Goal: Task Accomplishment & Management: Complete application form

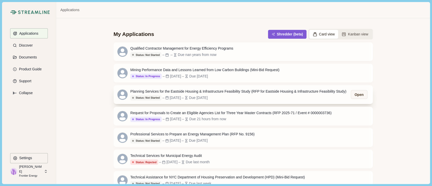
scroll to position [34, 0]
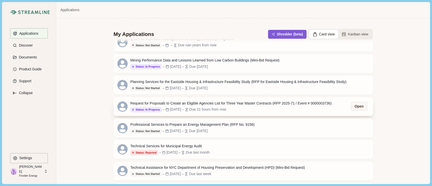
click at [201, 104] on div "Request for Proposals to Create an Eligible Agencies List for Three Year Master…" at bounding box center [230, 103] width 201 height 5
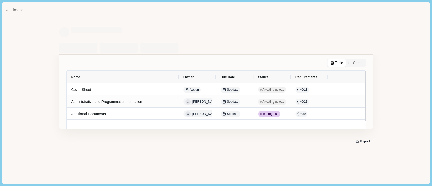
scroll to position [29, 0]
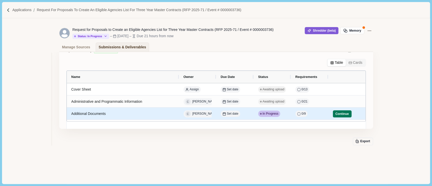
click at [338, 110] on div "Continue" at bounding box center [342, 114] width 19 height 10
select select "********"
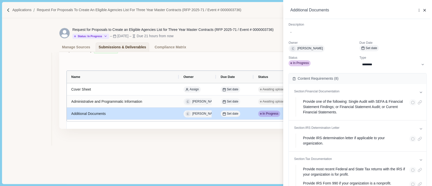
click at [93, 114] on div "**********" at bounding box center [216, 93] width 432 height 186
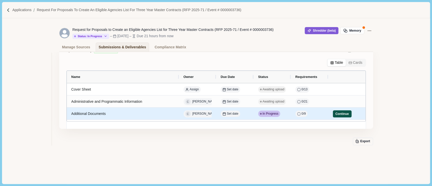
click at [343, 115] on button "Continue" at bounding box center [342, 113] width 19 height 7
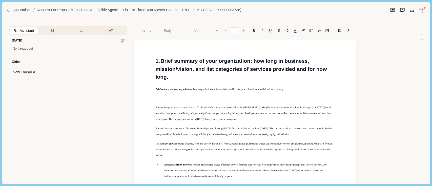
type input "**"
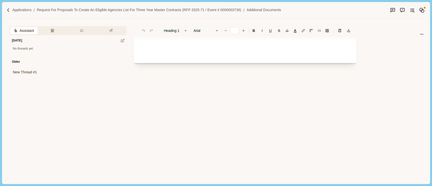
scroll to position [910, 0]
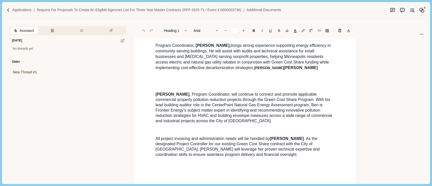
click at [120, 41] on button at bounding box center [123, 41] width 8 height 8
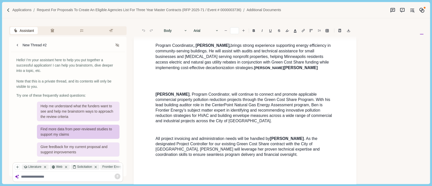
scroll to position [15, 0]
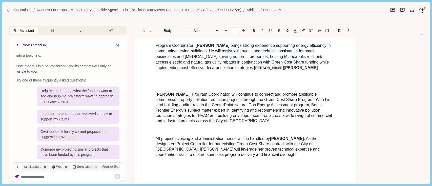
click at [37, 177] on textarea at bounding box center [71, 176] width 100 height 4
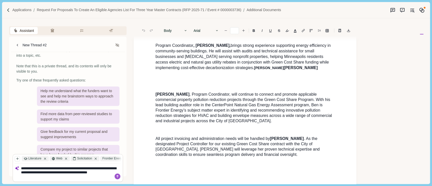
scroll to position [0, 0]
type textarea "**********"
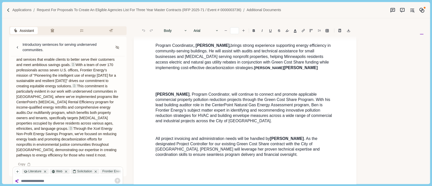
scroll to position [98, 0]
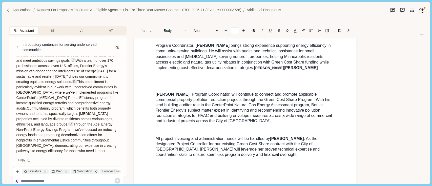
click at [53, 150] on p "For more than three decades, Frontier Energy has been a trusted partner in [US_…" at bounding box center [67, 95] width 103 height 117
click at [47, 151] on p "For more than three decades, Frontier Energy has been a trusted partner in [US_…" at bounding box center [67, 95] width 103 height 117
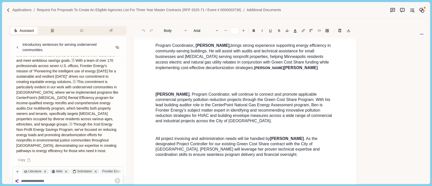
drag, startPoint x: 41, startPoint y: 149, endPoint x: 17, endPoint y: 130, distance: 30.1
click at [17, 130] on p "For more than three decades, Frontier Energy has been a trusted partner in [US_…" at bounding box center [67, 95] width 103 height 117
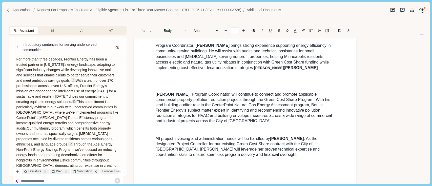
scroll to position [65, 0]
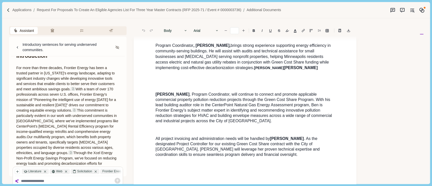
drag, startPoint x: 104, startPoint y: 110, endPoint x: 111, endPoint y: 137, distance: 27.6
click at [109, 124] on span "This commitment is particularly evident in our work with underserved communitie…" at bounding box center [67, 123] width 103 height 31
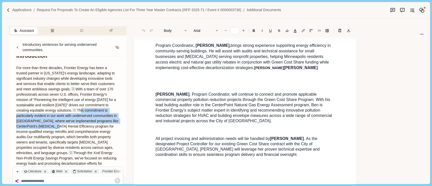
click at [111, 134] on p "For more than three decades, Frontier Energy has been a trusted partner in [US_…" at bounding box center [67, 123] width 103 height 117
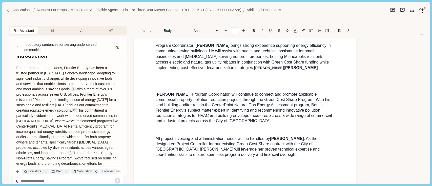
click at [111, 142] on span "Our multifamily program, which benefits both property owners and tenants, speci…" at bounding box center [65, 145] width 98 height 20
drag, startPoint x: 111, startPoint y: 143, endPoint x: 110, endPoint y: 149, distance: 6.9
click at [110, 149] on span "Our multifamily program, which benefits both property owners and tenants, speci…" at bounding box center [65, 145] width 98 height 20
click at [103, 112] on span "This commitment is particularly evident in our work with underserved communitie…" at bounding box center [67, 123] width 103 height 31
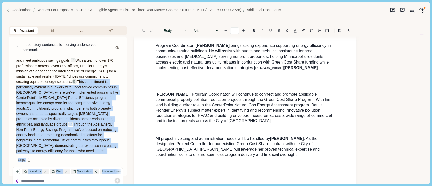
scroll to position [98, 0]
drag, startPoint x: 103, startPoint y: 112, endPoint x: 97, endPoint y: 151, distance: 40.1
click at [97, 151] on p "For more than three decades, Frontier Energy has been a trusted partner in [US_…" at bounding box center [67, 95] width 103 height 117
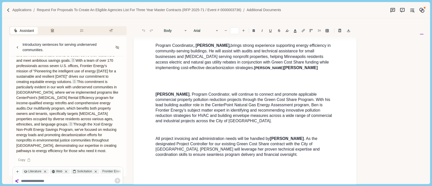
click at [53, 179] on textarea at bounding box center [71, 181] width 100 height 4
type textarea "*"
click at [62, 181] on textarea "**********" at bounding box center [71, 181] width 100 height 4
click at [25, 181] on textarea "**********" at bounding box center [71, 181] width 100 height 4
click at [21, 182] on textarea "**********" at bounding box center [71, 181] width 100 height 4
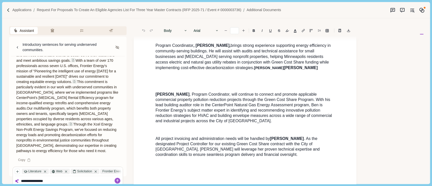
click at [21, 182] on textarea "**********" at bounding box center [71, 181] width 100 height 4
click at [55, 182] on textarea "**********" at bounding box center [71, 181] width 100 height 4
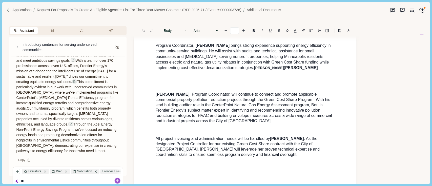
type textarea "*"
paste textarea "**********"
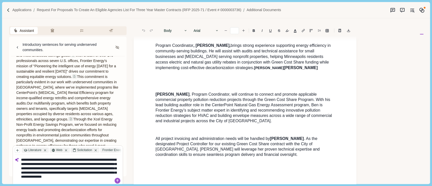
type textarea "**********"
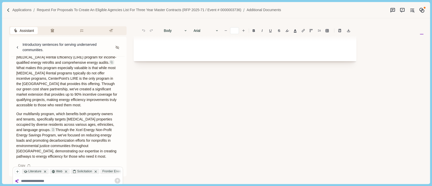
scroll to position [371, 0]
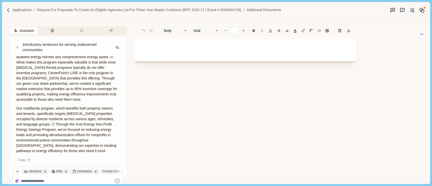
click at [40, 149] on p "Our multifamily program, which benefits both property owners and tenants, speci…" at bounding box center [67, 130] width 103 height 48
click at [18, 79] on p "This commitment is particularly evident in our work with underserved communitie…" at bounding box center [67, 67] width 103 height 69
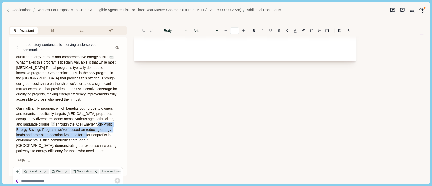
click at [17, 125] on div "Here's the revised introduction incorporating the new element: Introduction For…" at bounding box center [68, 56] width 110 height 196
drag, startPoint x: 17, startPoint y: 125, endPoint x: 19, endPoint y: 119, distance: 6.3
click at [17, 124] on p "Our multifamily program, which benefits both property owners and tenants, speci…" at bounding box center [67, 130] width 103 height 48
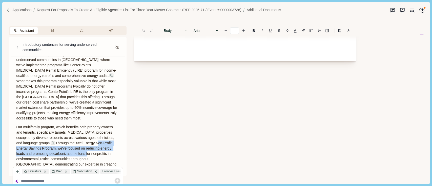
scroll to position [337, 0]
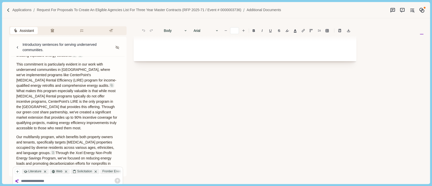
click at [18, 64] on span "This commitment is particularly evident in our work with underserved communitie…" at bounding box center [66, 74] width 100 height 25
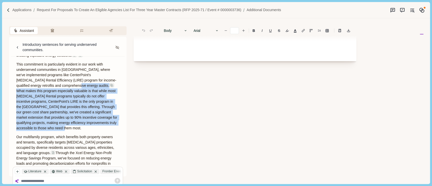
drag, startPoint x: 61, startPoint y: 90, endPoint x: 75, endPoint y: 105, distance: 20.6
click at [89, 127] on p "This commitment is particularly evident in our work with underserved communitie…" at bounding box center [67, 96] width 103 height 69
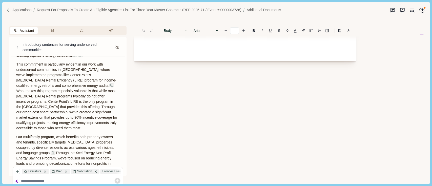
click at [20, 61] on div "Here's the revised introduction incorporating the new element: Introduction For…" at bounding box center [68, 84] width 110 height 196
drag, startPoint x: 18, startPoint y: 63, endPoint x: 115, endPoint y: 124, distance: 114.5
click at [80, 90] on p "This commitment is particularly evident in our work with underserved communitie…" at bounding box center [67, 96] width 103 height 69
click at [117, 130] on div "Here's the revised introduction incorporating the new element: Introduction For…" at bounding box center [68, 84] width 110 height 196
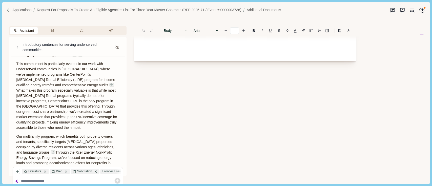
click at [87, 130] on div "Here's the revised introduction incorporating the new element: Introduction For…" at bounding box center [68, 84] width 110 height 196
click at [17, 63] on span "This commitment is particularly evident in our work with underserved communitie…" at bounding box center [66, 74] width 100 height 25
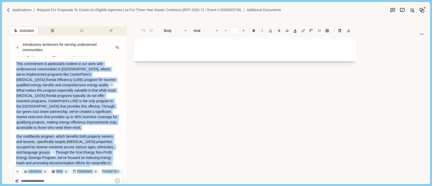
scroll to position [371, 0]
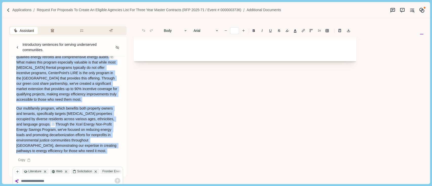
drag, startPoint x: 15, startPoint y: 64, endPoint x: 117, endPoint y: 157, distance: 137.8
click at [117, 157] on article "Here's the revised introduction incorporating the new element: Introduction For…" at bounding box center [68, 55] width 110 height 203
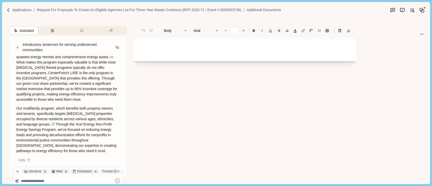
click at [65, 182] on textarea at bounding box center [71, 181] width 100 height 4
type textarea "*"
type textarea "**********"
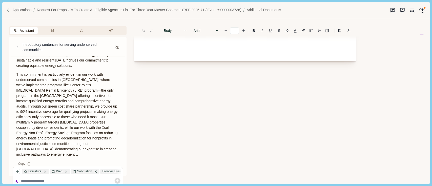
scroll to position [570, 0]
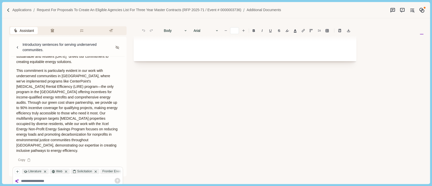
click at [101, 155] on article "Here's the revised introduction with the last two paragraphs condensed into one…" at bounding box center [68, 73] width 110 height 166
click at [115, 149] on div "Here's the revised introduction with the last two paragraphs condensed into one…" at bounding box center [68, 73] width 110 height 159
click at [45, 114] on p "This commitment is particularly evident in our work with underserved communitie…" at bounding box center [67, 110] width 103 height 85
click at [110, 152] on p "This commitment is particularly evident in our work with underserved communitie…" at bounding box center [67, 110] width 103 height 85
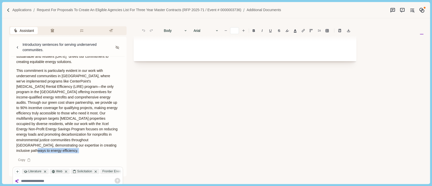
click at [110, 152] on p "This commitment is particularly evident in our work with underserved communitie…" at bounding box center [67, 110] width 103 height 85
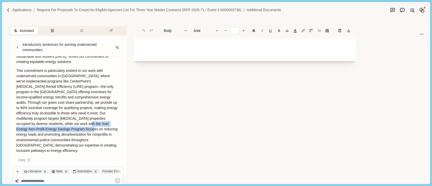
drag, startPoint x: 73, startPoint y: 135, endPoint x: 50, endPoint y: 119, distance: 27.6
click at [53, 122] on p "This commitment is particularly evident in our work with underserved communitie…" at bounding box center [67, 110] width 103 height 85
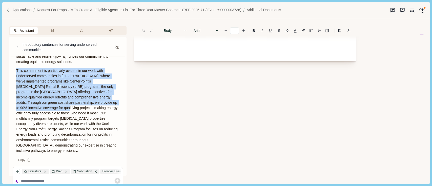
drag, startPoint x: 41, startPoint y: 112, endPoint x: 14, endPoint y: 74, distance: 46.4
click at [14, 74] on div "Here's the revised introduction with the last two paragraphs condensed into one…" at bounding box center [68, 73] width 110 height 159
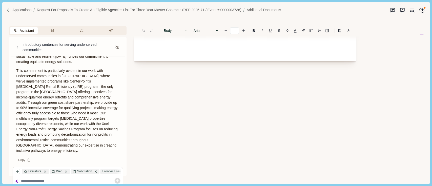
click at [15, 77] on div "Here's the revised introduction with the last two paragraphs condensed into one…" at bounding box center [68, 73] width 110 height 159
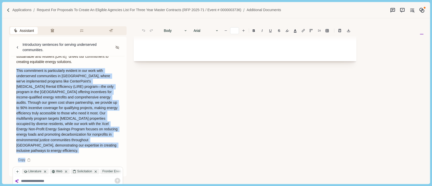
drag, startPoint x: 15, startPoint y: 77, endPoint x: 126, endPoint y: 160, distance: 138.3
click at [126, 160] on div "Introductory sentences for serving underserved communities. Help me write an in…" at bounding box center [67, 106] width 117 height 139
copy div "This commitment is particularly evident in our work with underserved communitie…"
click at [71, 147] on p "This commitment is particularly evident in our work with underserved communitie…" at bounding box center [67, 110] width 103 height 85
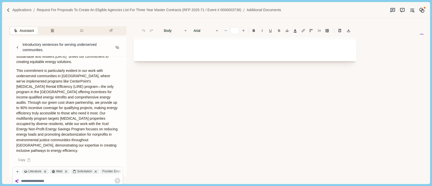
drag, startPoint x: 115, startPoint y: 157, endPoint x: 115, endPoint y: 154, distance: 3.6
click at [115, 157] on div "Show response planning Evaluating context needed I've interpreted your request …" at bounding box center [68, 70] width 110 height 185
click at [74, 143] on p "This commitment is particularly evident in our work with underserved communitie…" at bounding box center [67, 110] width 103 height 85
drag, startPoint x: 74, startPoint y: 143, endPoint x: 78, endPoint y: 146, distance: 5.0
click at [77, 145] on p "This commitment is particularly evident in our work with underserved communitie…" at bounding box center [67, 110] width 103 height 85
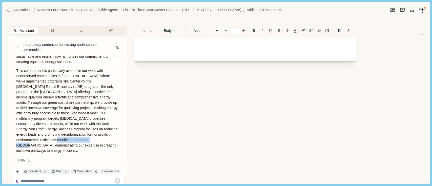
click at [79, 146] on p "This commitment is particularly evident in our work with underserved communitie…" at bounding box center [67, 110] width 103 height 85
click at [78, 145] on p "This commitment is particularly evident in our work with underserved communitie…" at bounding box center [67, 110] width 103 height 85
drag, startPoint x: 78, startPoint y: 144, endPoint x: 115, endPoint y: 156, distance: 38.8
click at [115, 156] on article "Here's the revised introduction with the last two paragraphs condensed into one…" at bounding box center [68, 73] width 110 height 166
copy p "demonstrating our expertise in creating inclusive pathways to energy efficiency."
